Goal: Navigation & Orientation: Understand site structure

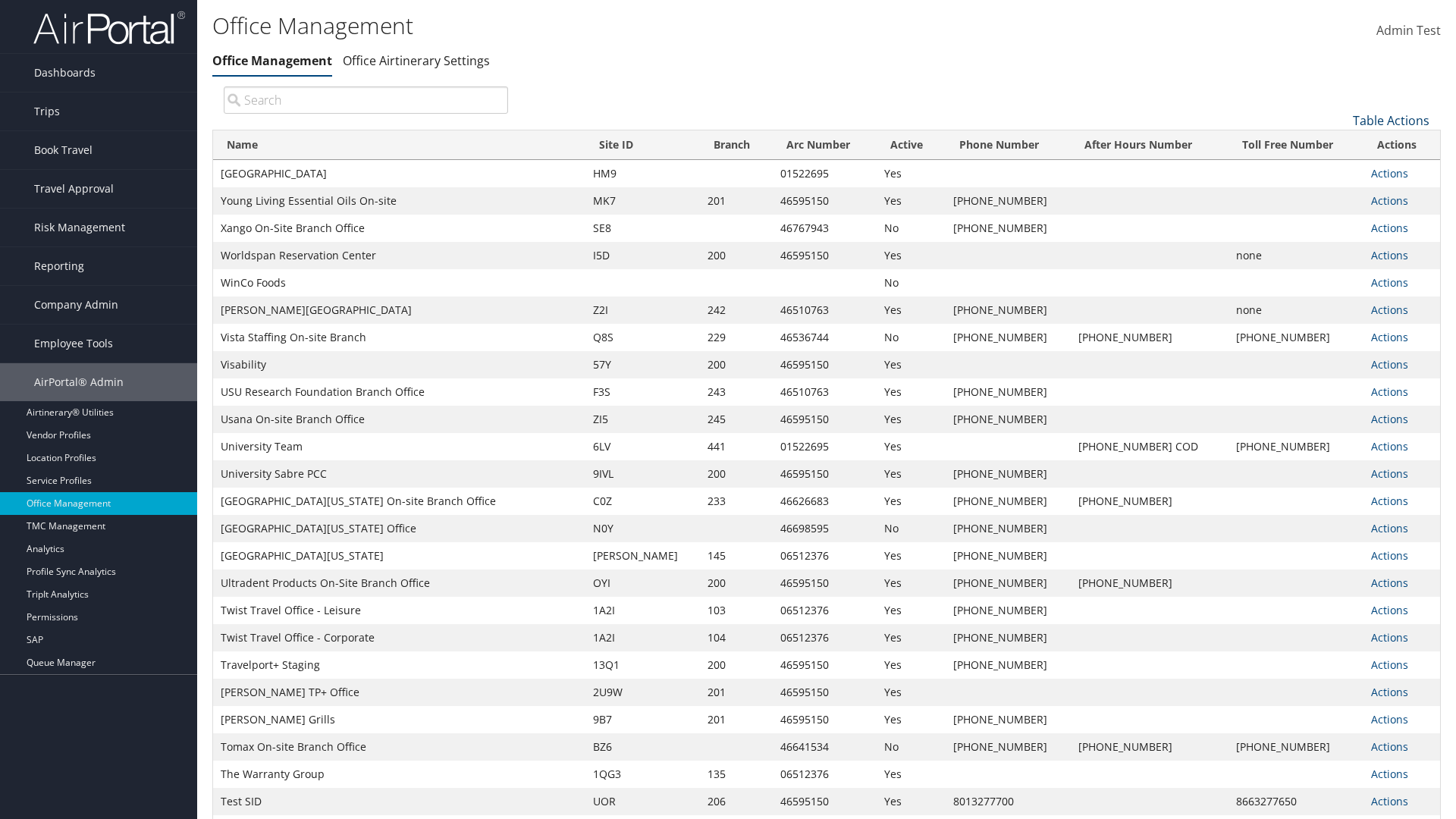
click at [1391, 120] on link "Table Actions" at bounding box center [1391, 120] width 77 height 16
click at [1340, 195] on link "Page Length" at bounding box center [1341, 195] width 200 height 26
click at [1340, 171] on link "25" at bounding box center [1341, 171] width 200 height 26
click at [1391, 120] on link "Table Actions" at bounding box center [1391, 120] width 77 height 16
click at [1340, 195] on link "Page Length" at bounding box center [1341, 195] width 200 height 26
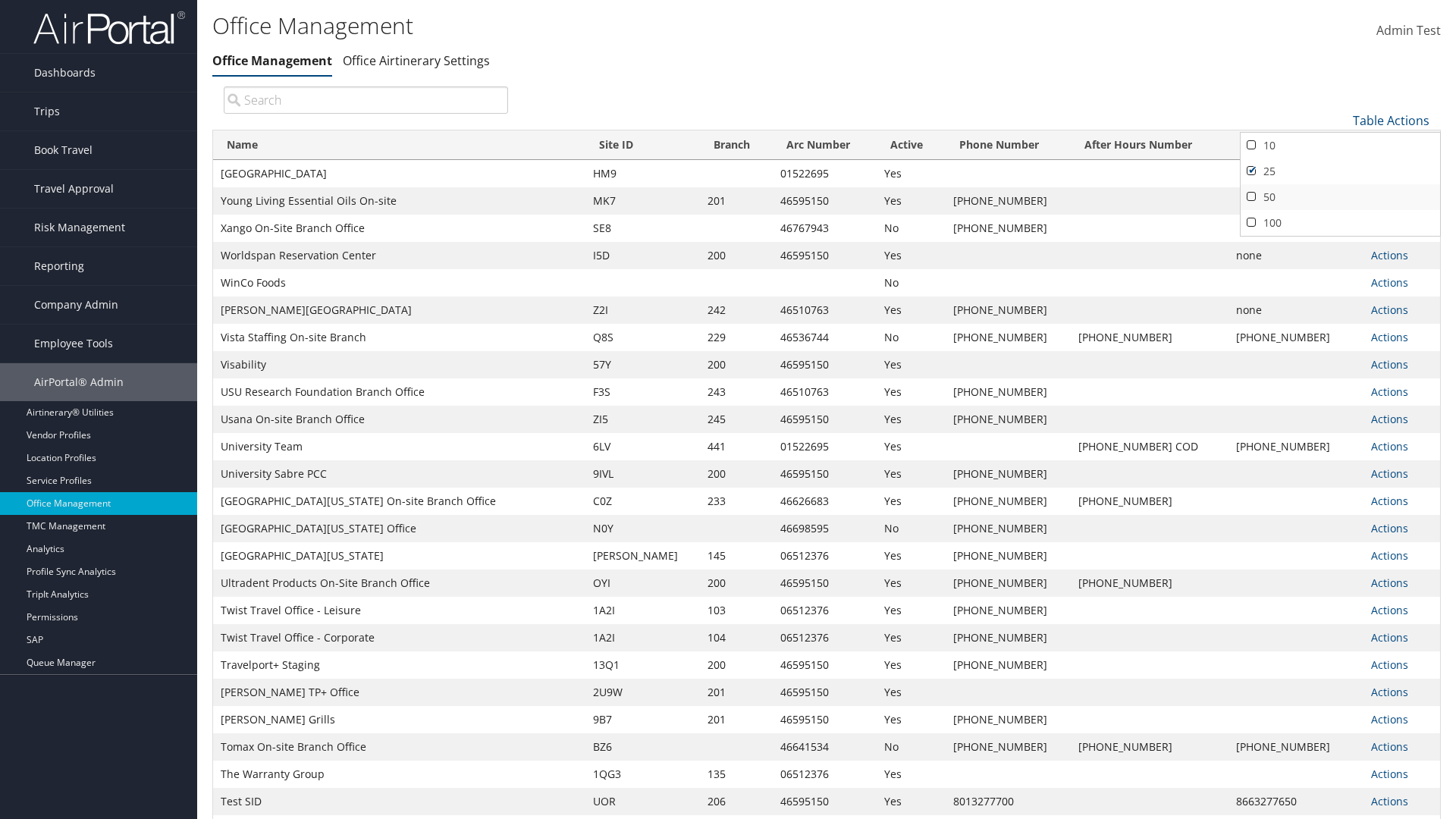
click at [1340, 196] on link "50" at bounding box center [1341, 197] width 200 height 26
click at [1391, 120] on link "Table Actions" at bounding box center [1391, 120] width 77 height 16
click at [1340, 195] on link "Page Length" at bounding box center [1341, 195] width 200 height 26
click at [1340, 222] on link "100" at bounding box center [1341, 223] width 200 height 26
click at [1391, 120] on link "Table Actions" at bounding box center [1391, 120] width 77 height 16
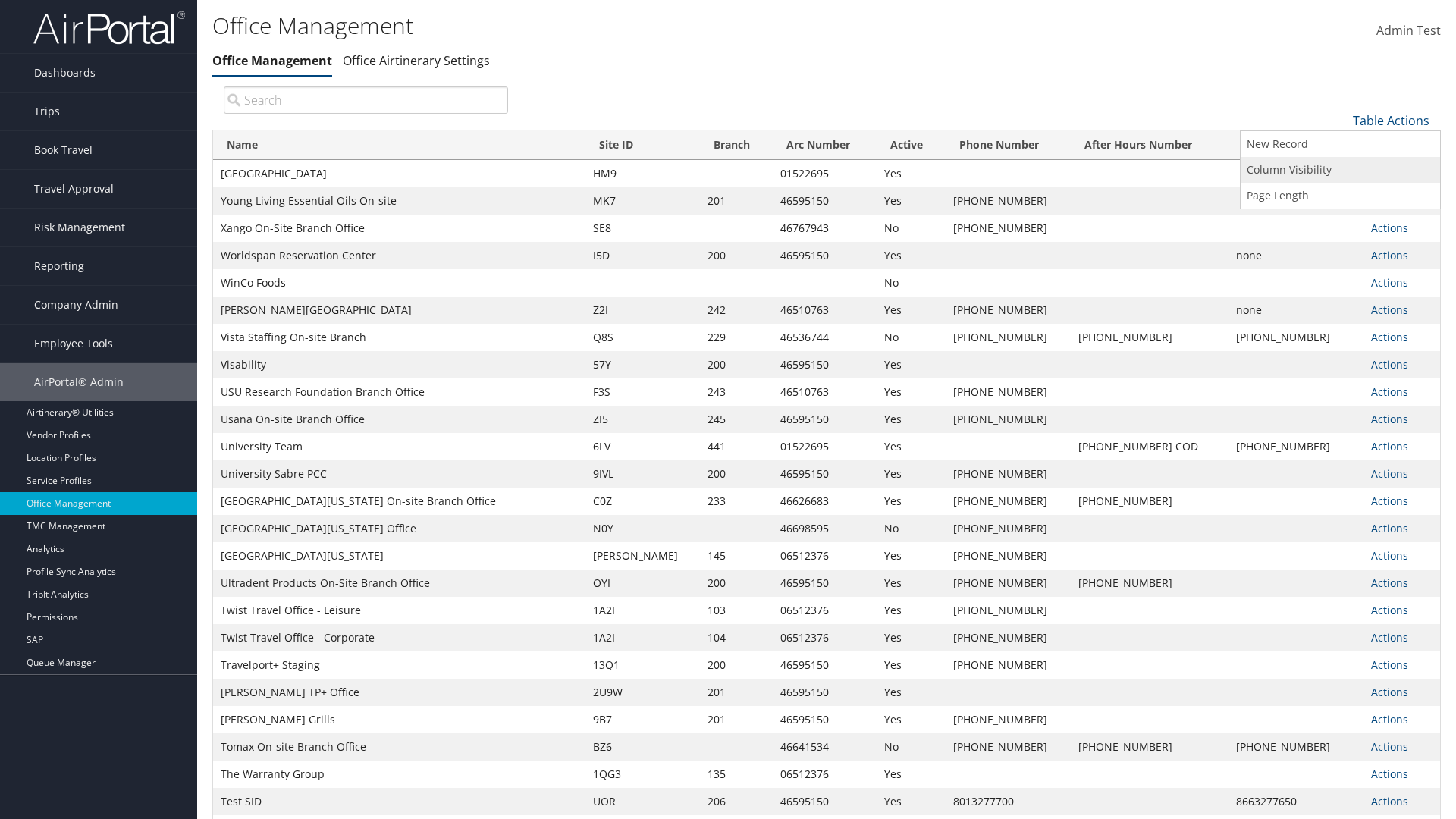
click at [1340, 169] on link "Column Visibility" at bounding box center [1341, 170] width 200 height 26
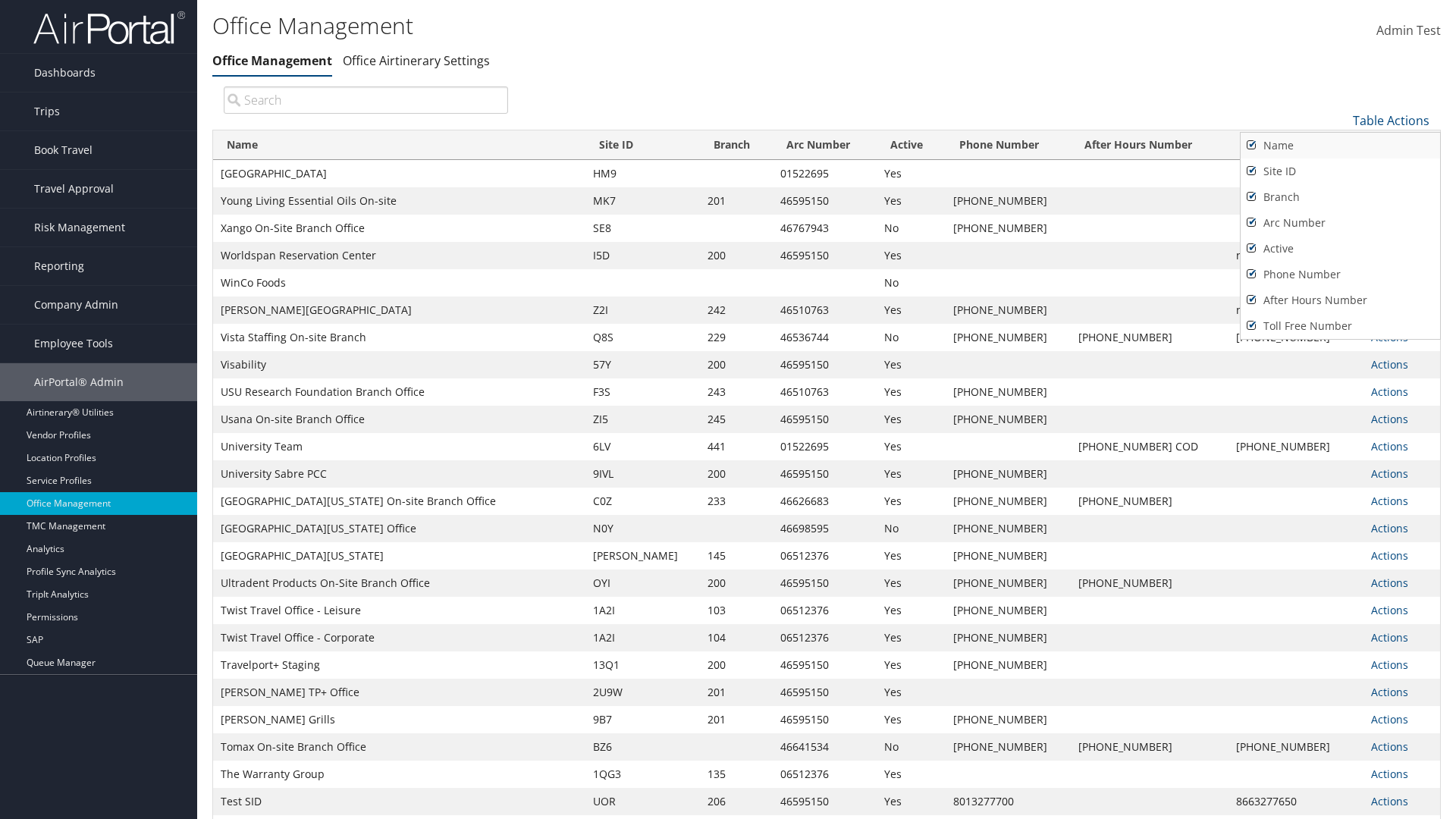
click at [1340, 145] on link "Name" at bounding box center [1341, 146] width 200 height 26
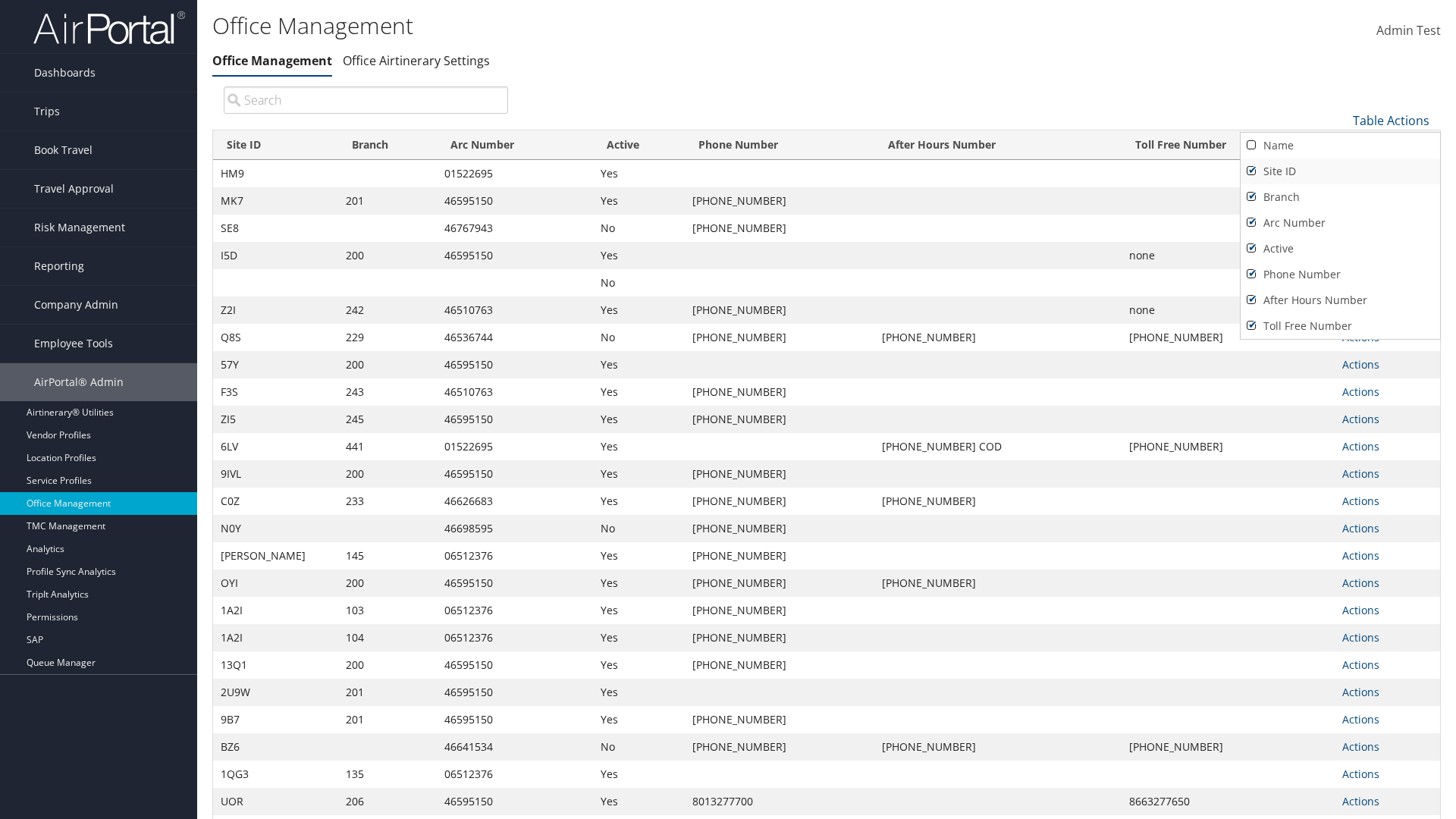
click at [1340, 171] on link "Site ID" at bounding box center [1341, 171] width 200 height 26
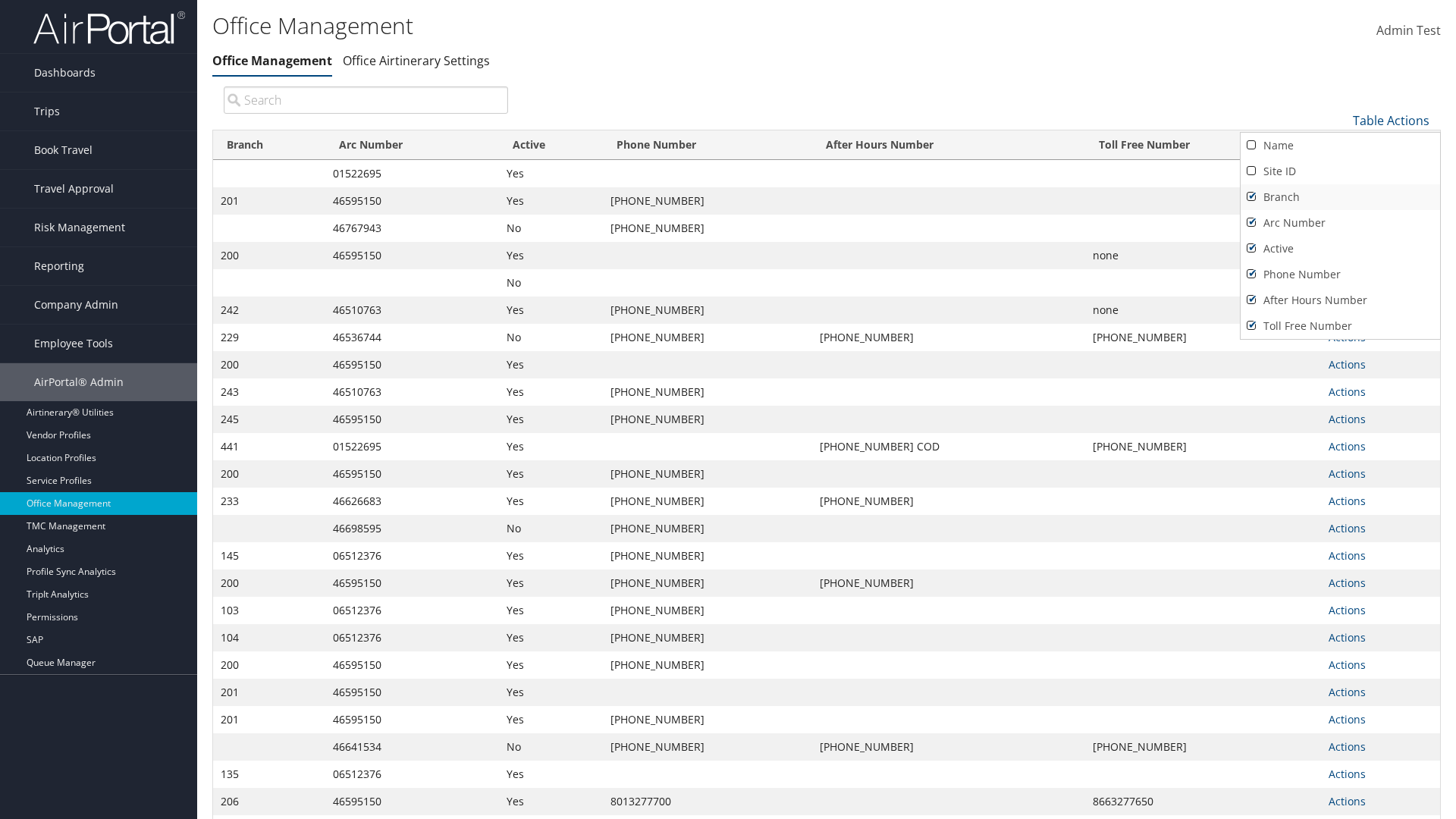
click at [1340, 196] on link "Branch" at bounding box center [1341, 197] width 200 height 26
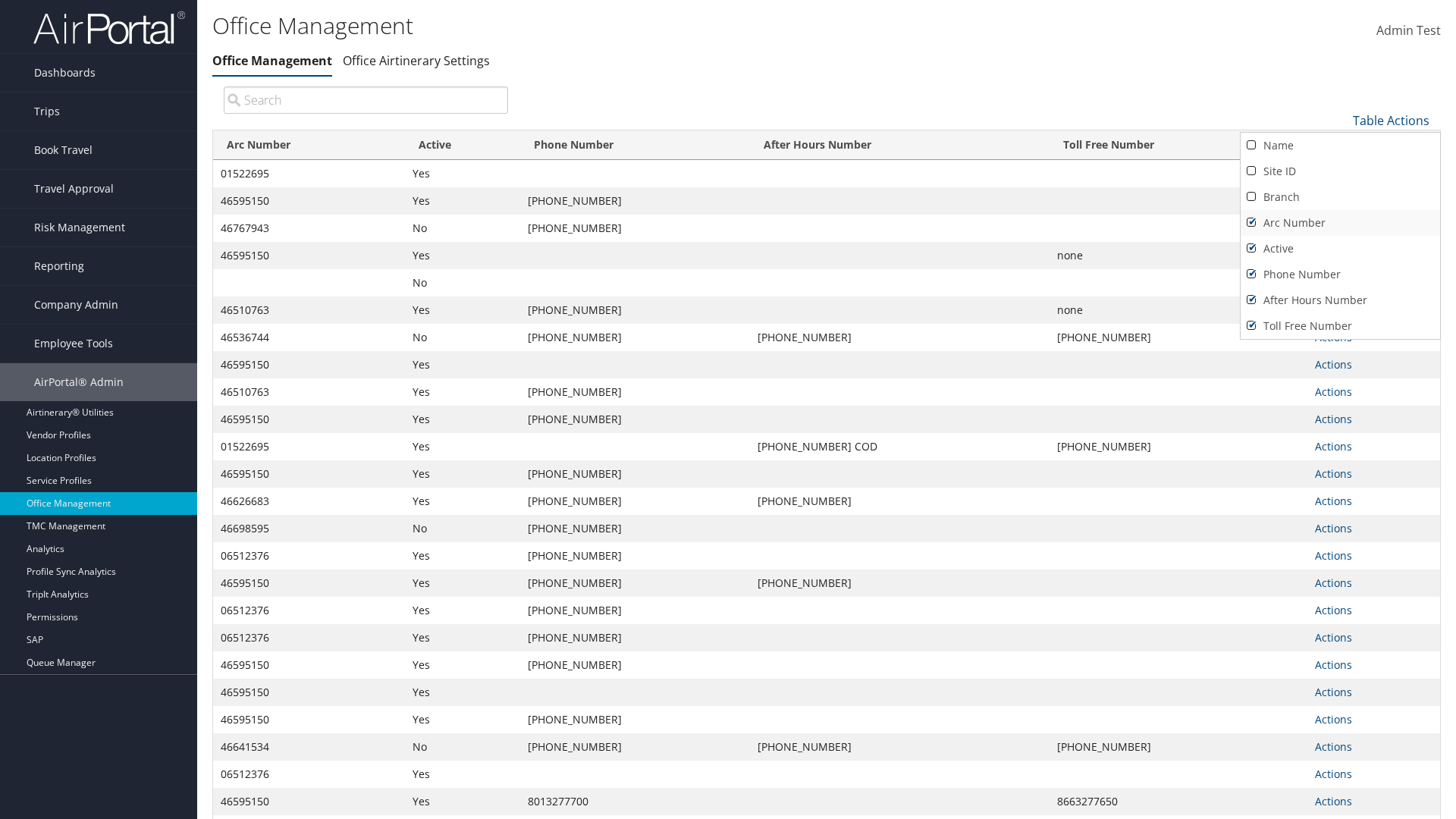
click at [1340, 222] on link "Arc Number" at bounding box center [1341, 223] width 200 height 26
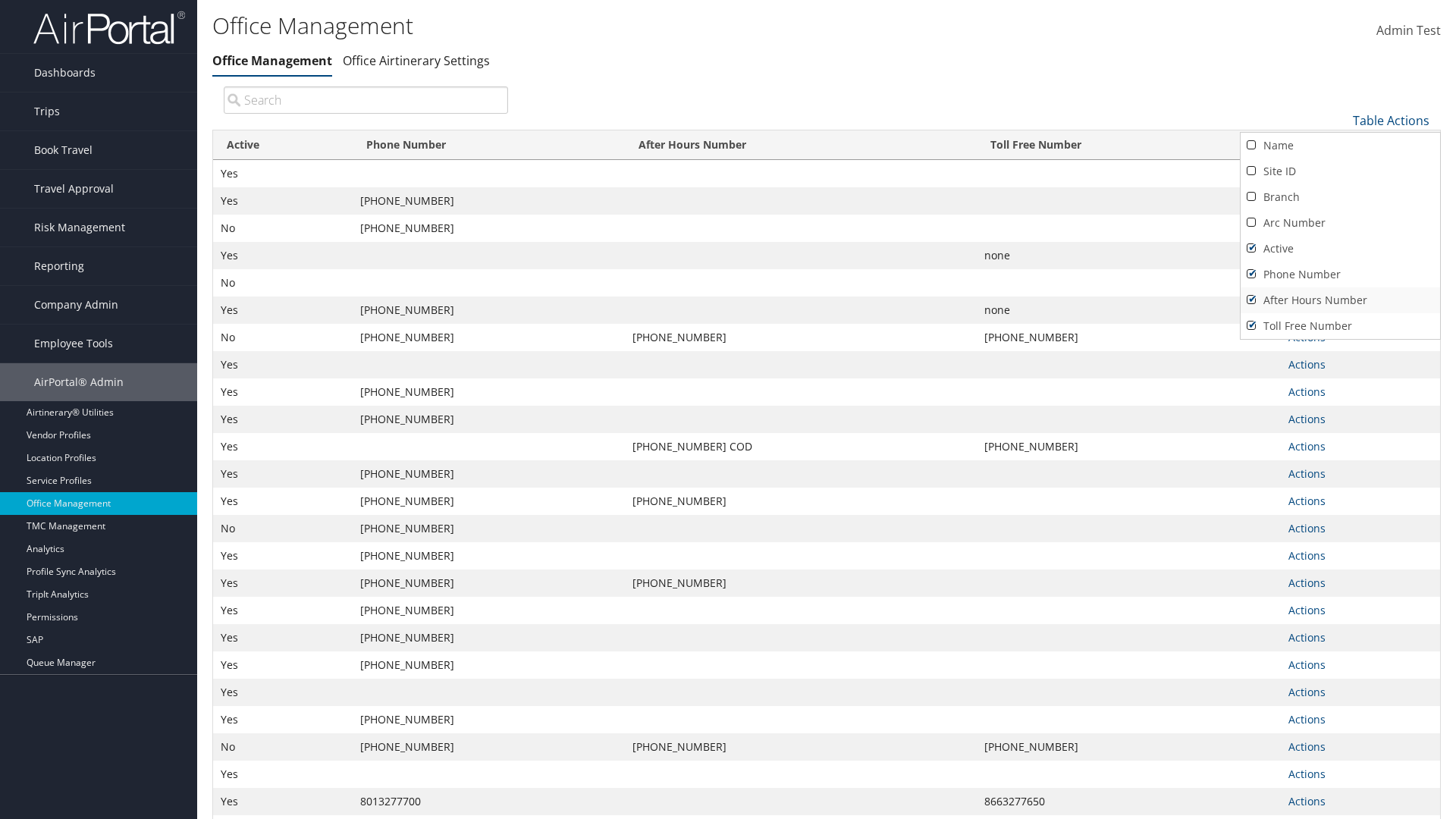
click at [1340, 300] on link "After Hours Number" at bounding box center [1341, 301] width 200 height 26
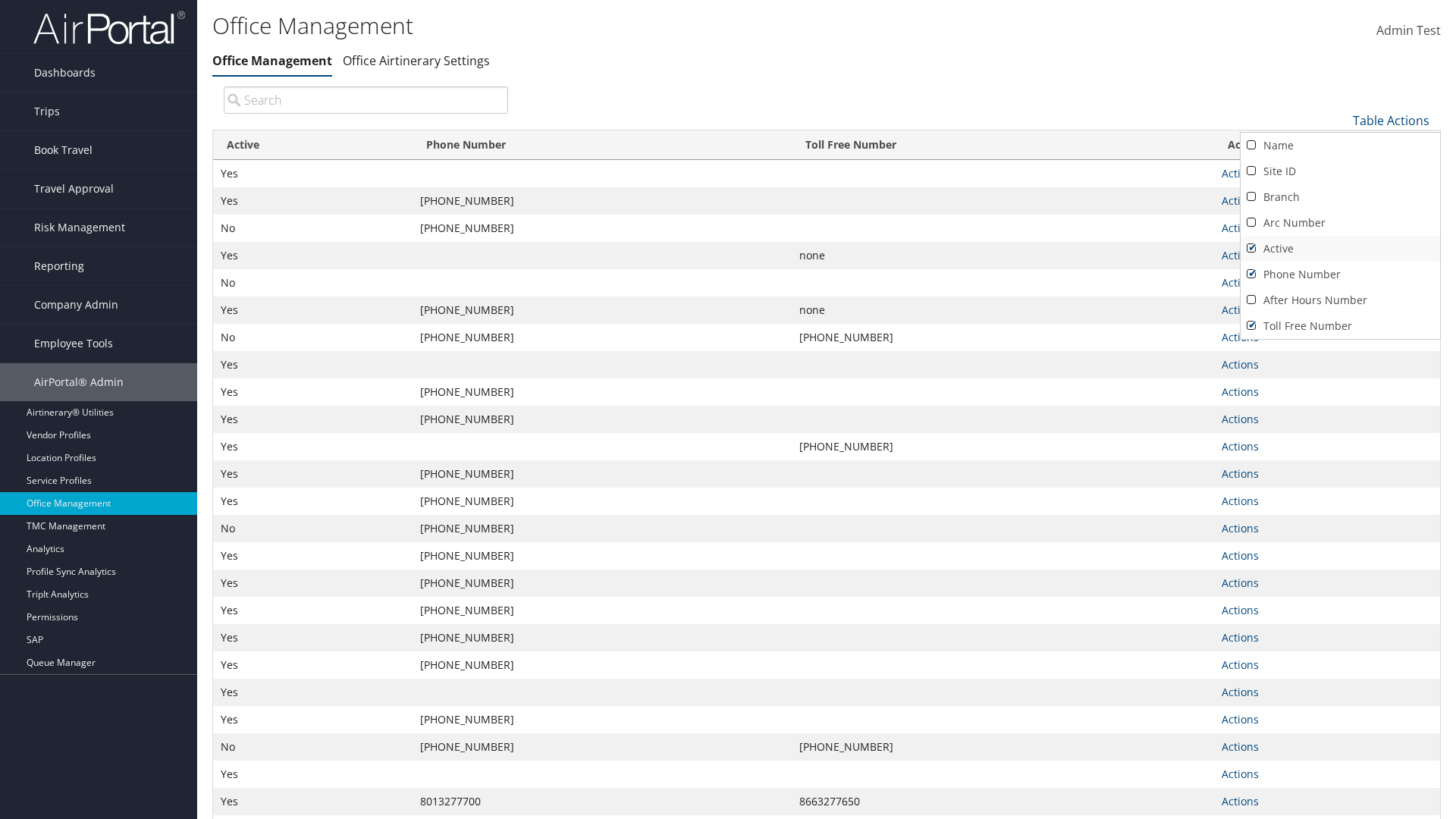
click at [1340, 248] on link "Active" at bounding box center [1341, 249] width 200 height 26
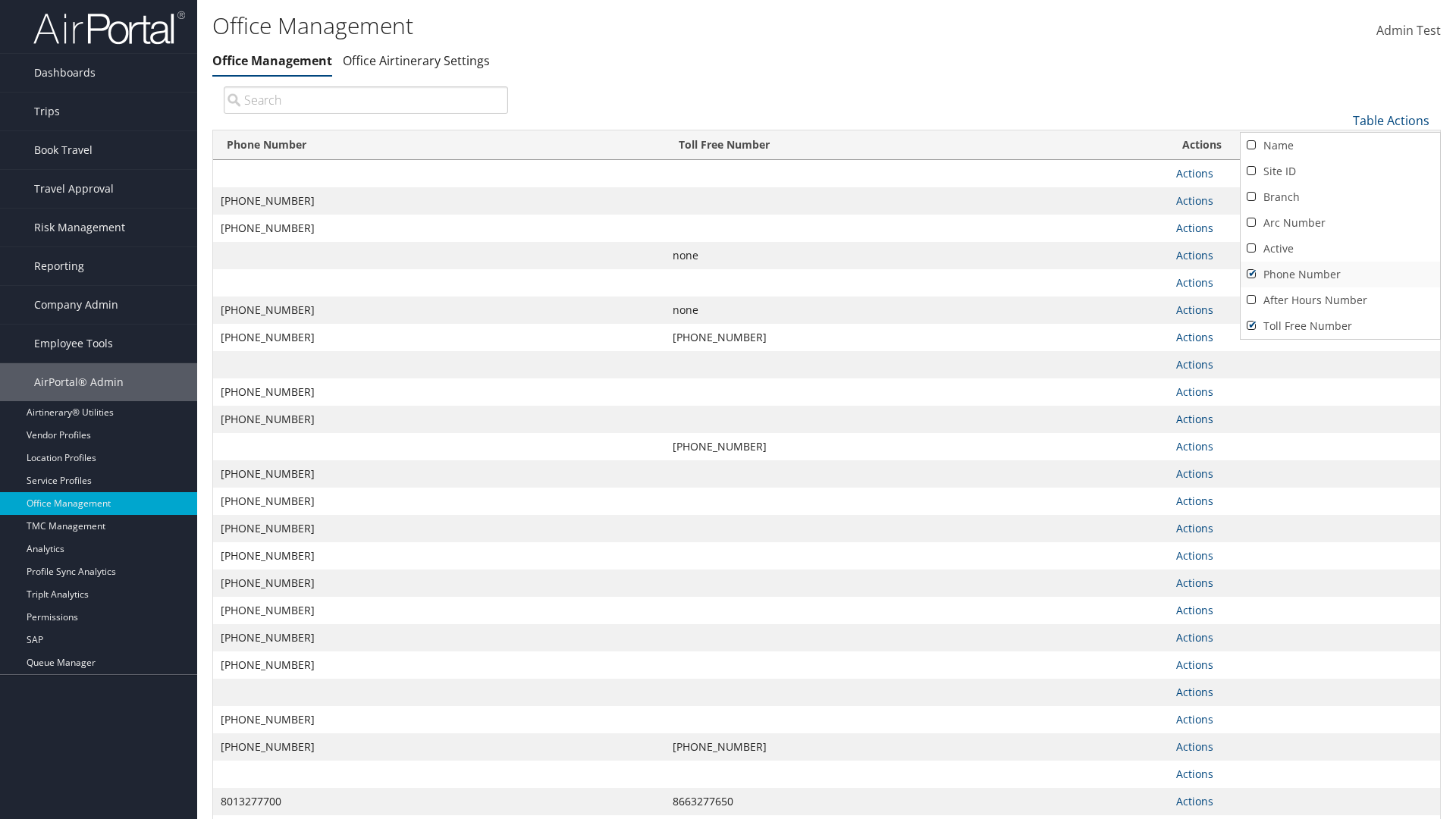
click at [1340, 274] on link "Phone Number" at bounding box center [1341, 275] width 200 height 26
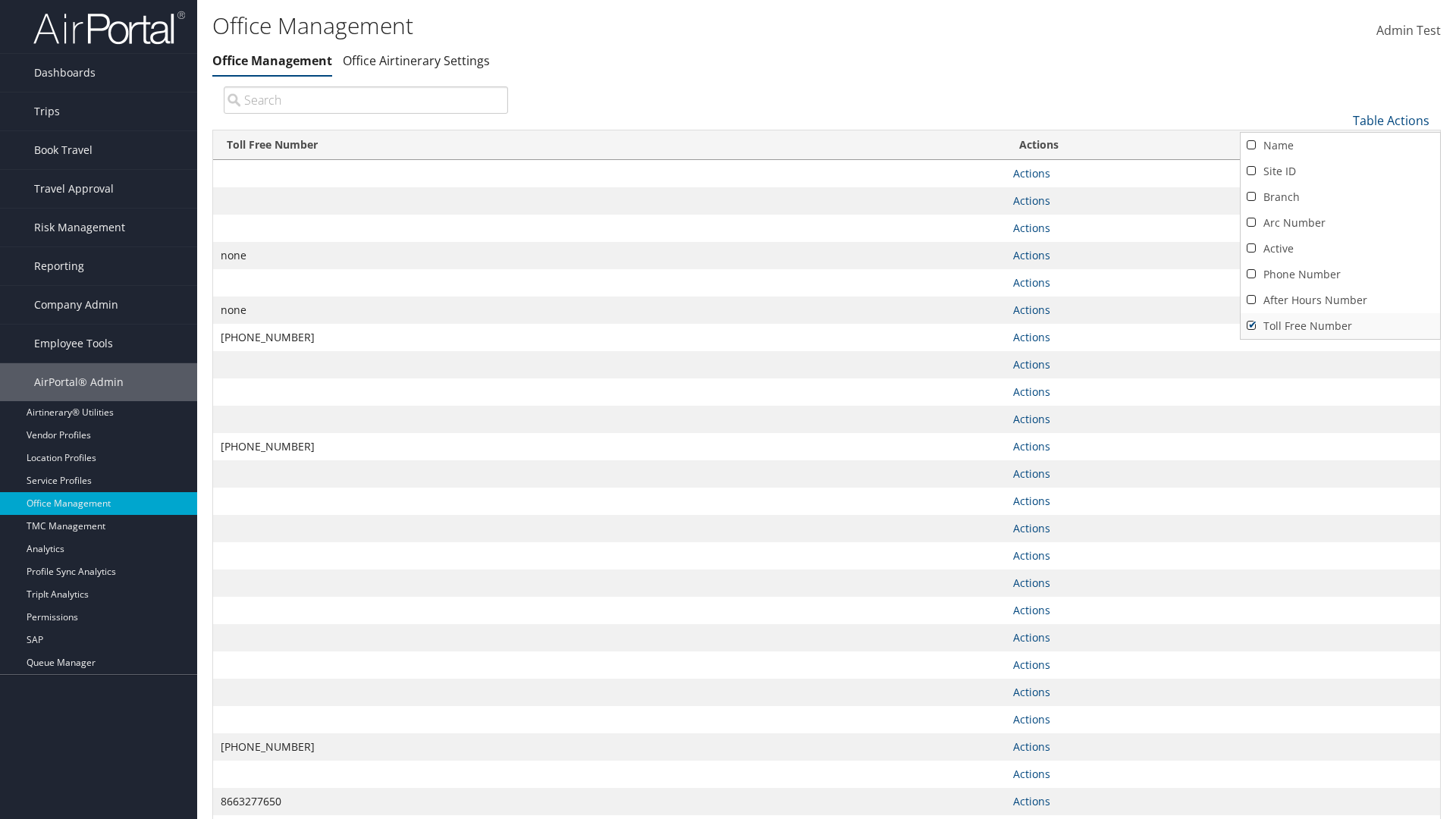
click at [1340, 326] on link "Toll Free Number" at bounding box center [1341, 326] width 200 height 26
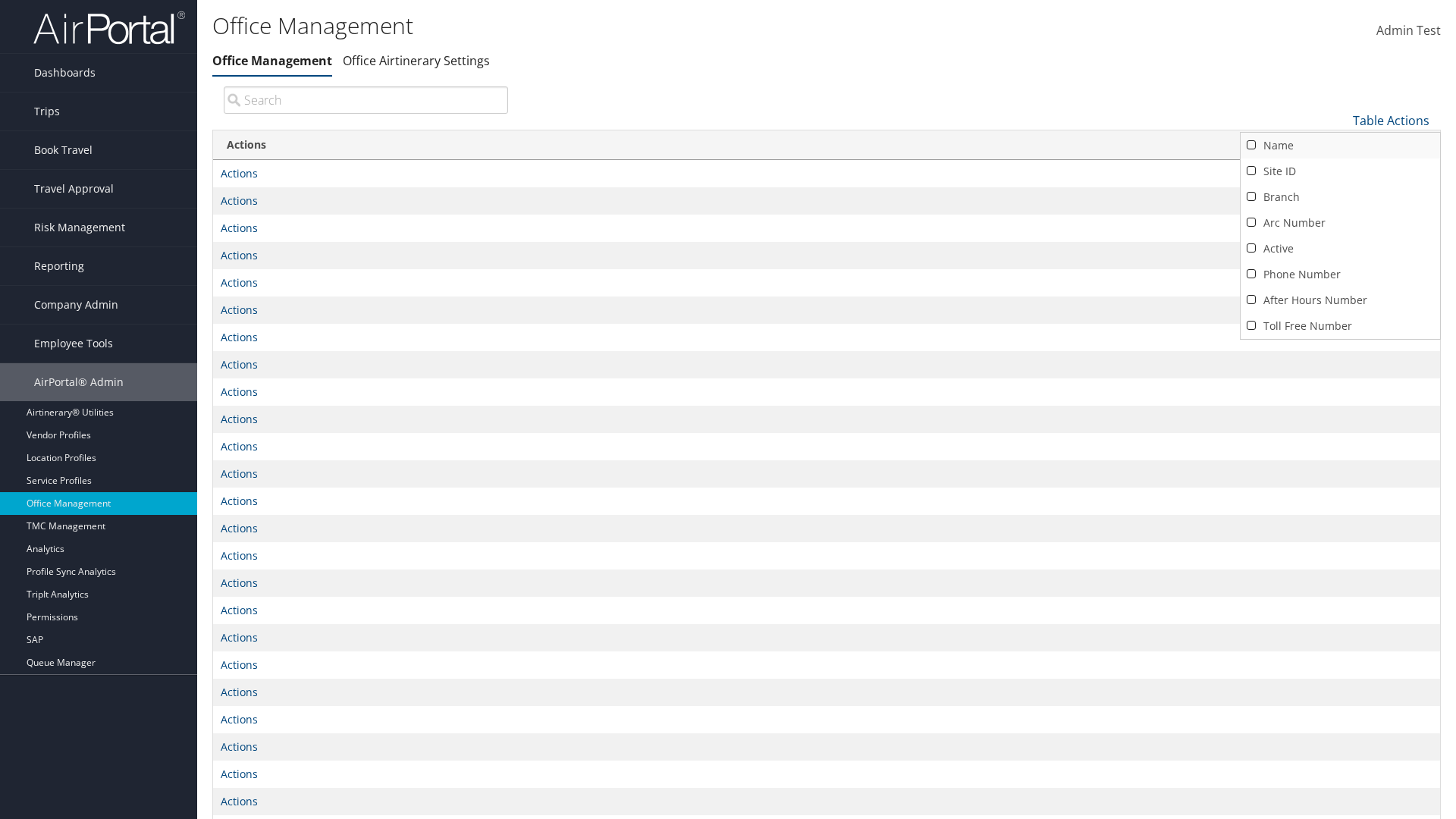
click at [1340, 145] on link "Name" at bounding box center [1341, 146] width 200 height 26
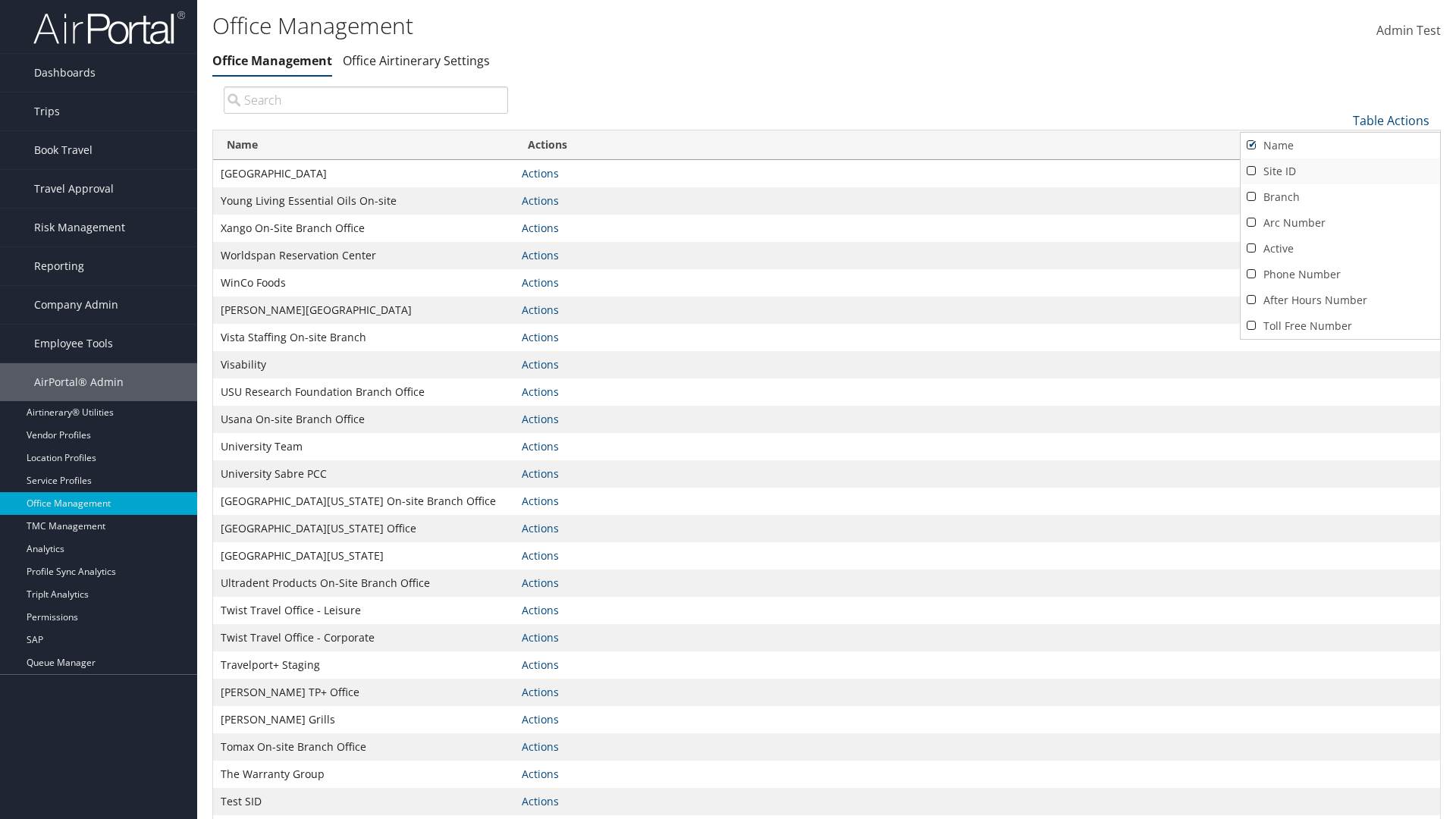
click at [1340, 171] on link "Site ID" at bounding box center [1341, 171] width 200 height 26
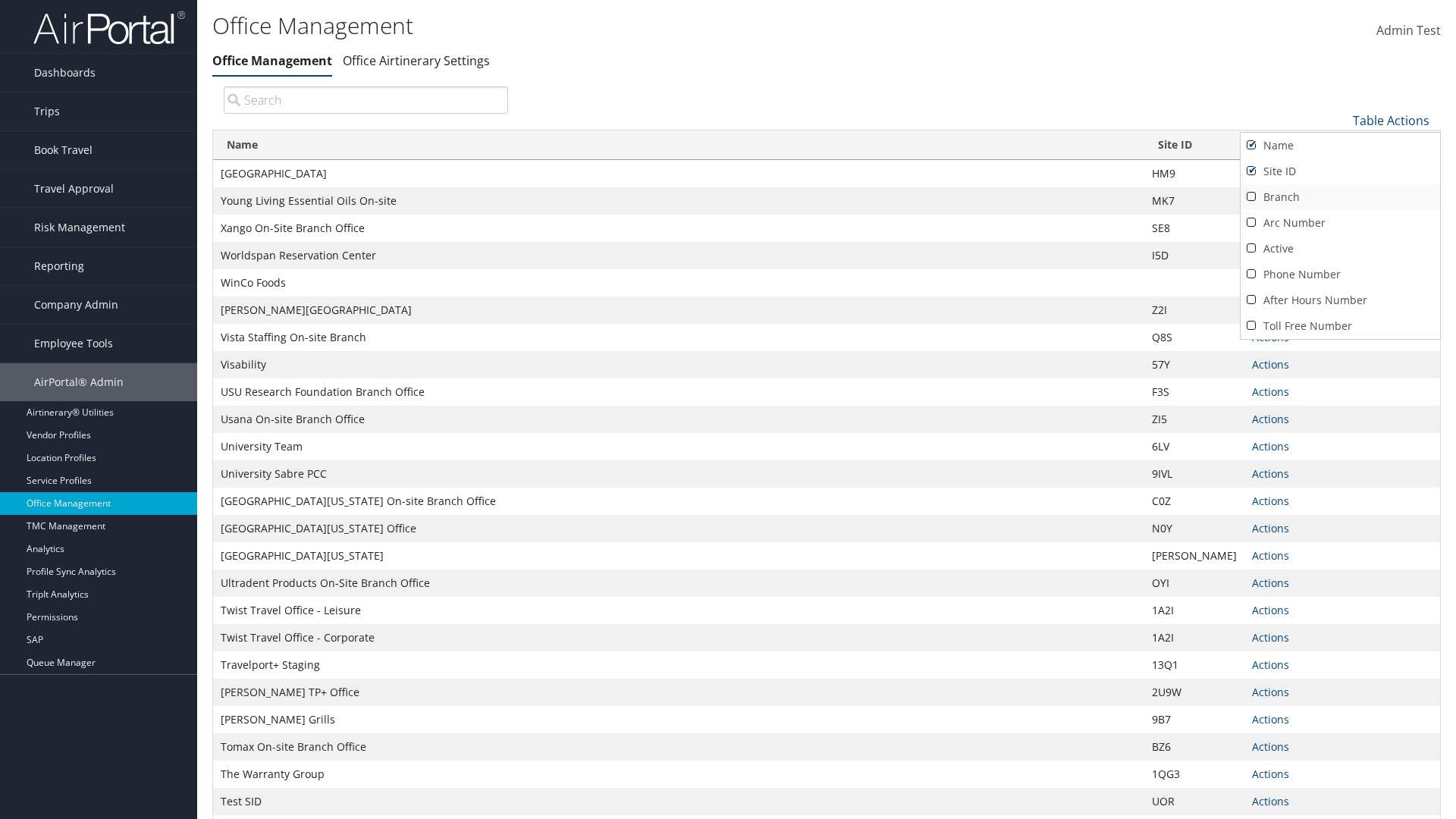
click at [1340, 196] on link "Branch" at bounding box center [1341, 197] width 200 height 26
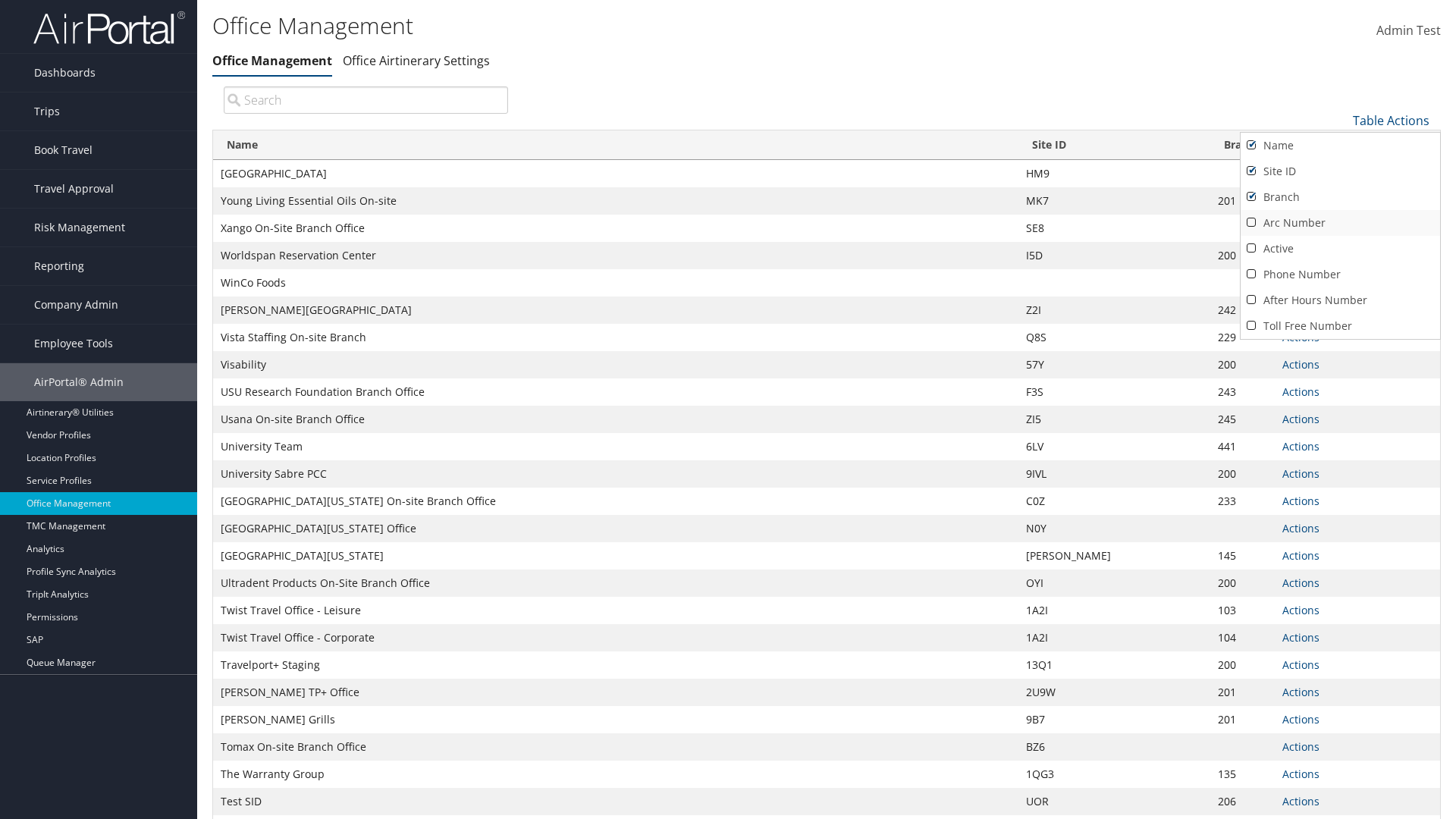
click at [1340, 222] on link "Arc Number" at bounding box center [1341, 223] width 200 height 26
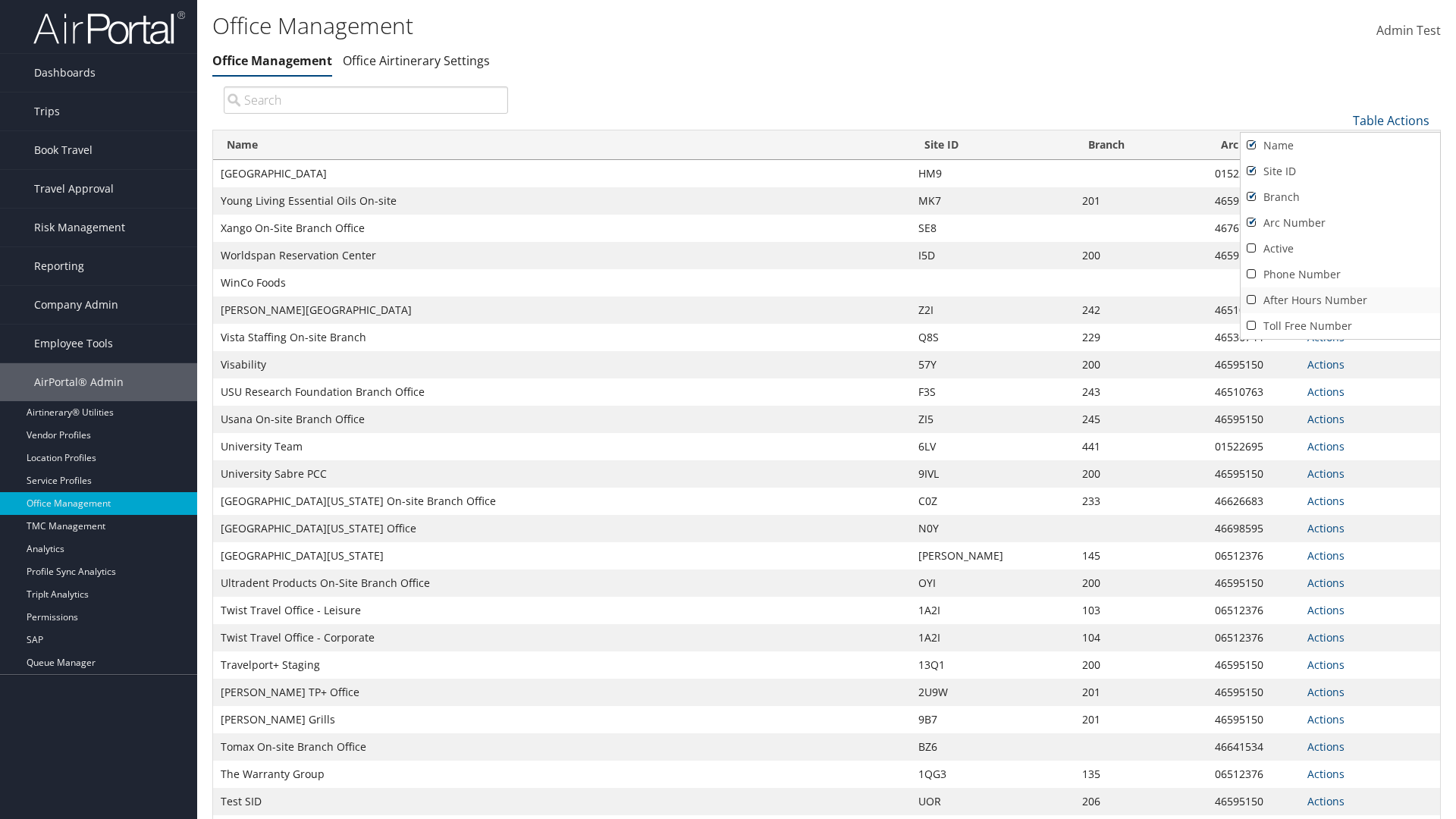
click at [1340, 300] on link "After Hours Number" at bounding box center [1341, 301] width 200 height 26
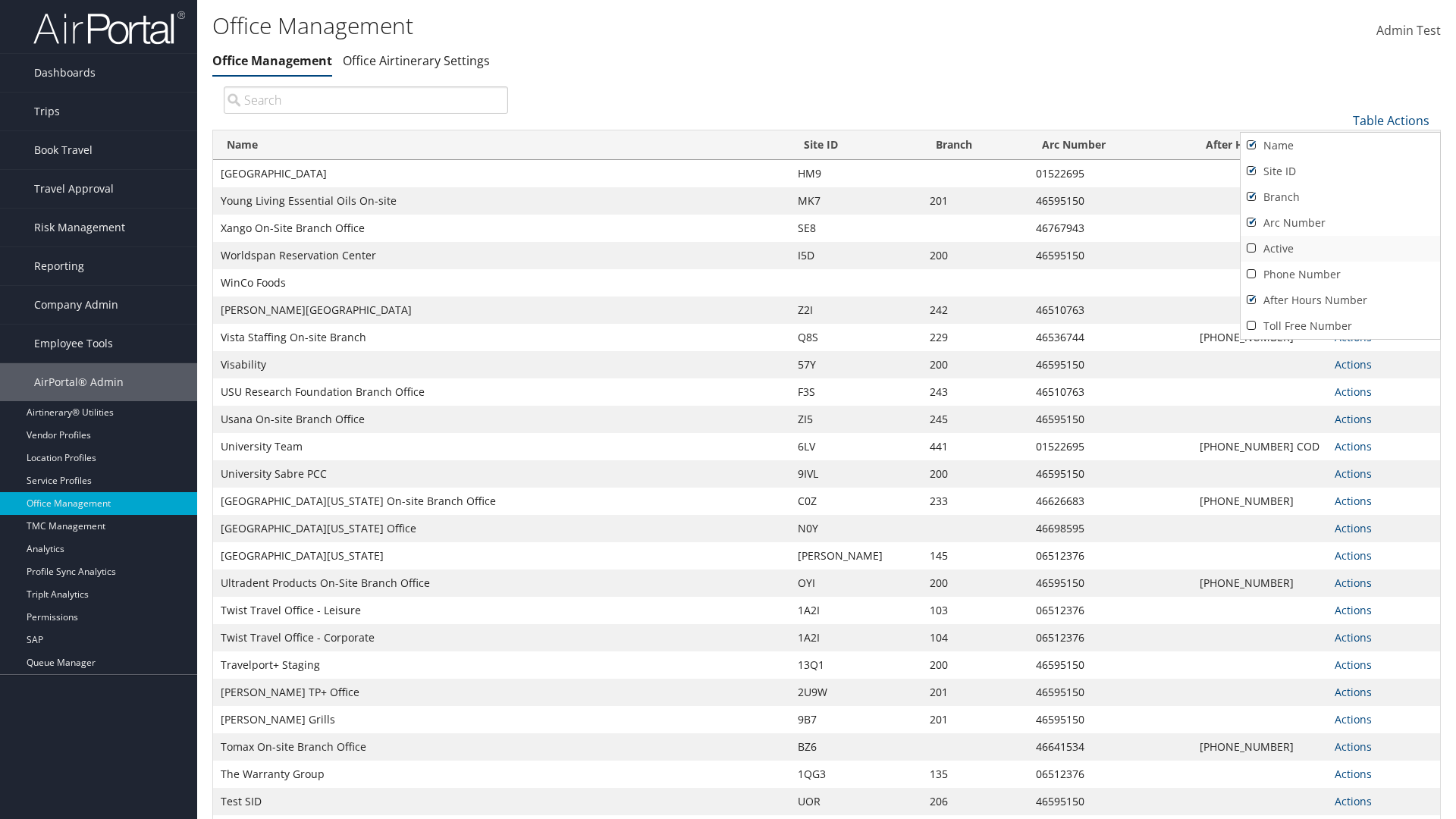
click at [1340, 248] on link "Active" at bounding box center [1341, 249] width 200 height 26
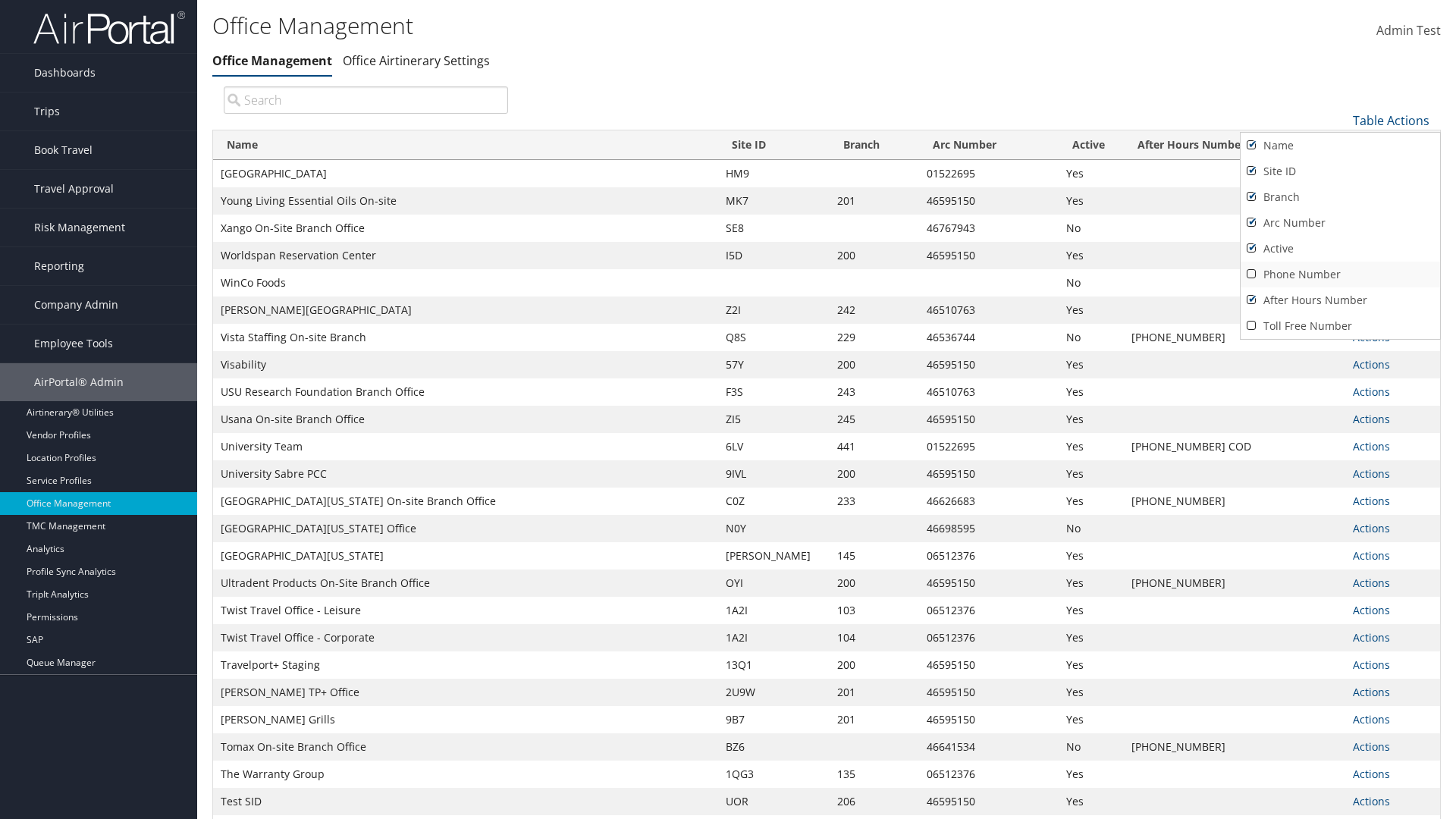
click at [1340, 274] on link "Phone Number" at bounding box center [1341, 275] width 200 height 26
